Goal: Use online tool/utility: Utilize a website feature to perform a specific function

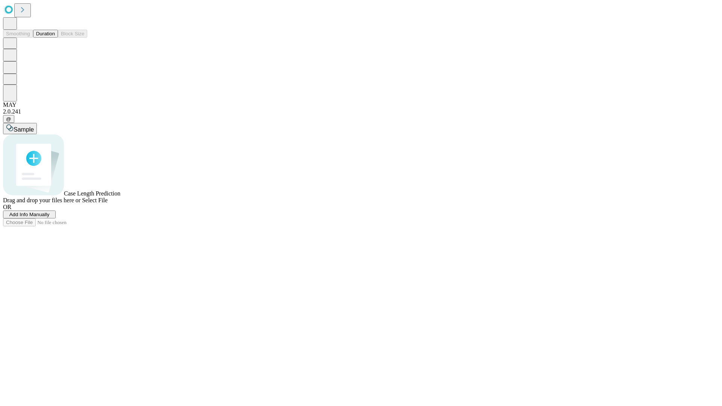
click at [55, 38] on button "Duration" at bounding box center [45, 34] width 25 height 8
click at [107, 203] on span "Select File" at bounding box center [95, 200] width 26 height 6
